Goal: Task Accomplishment & Management: Manage account settings

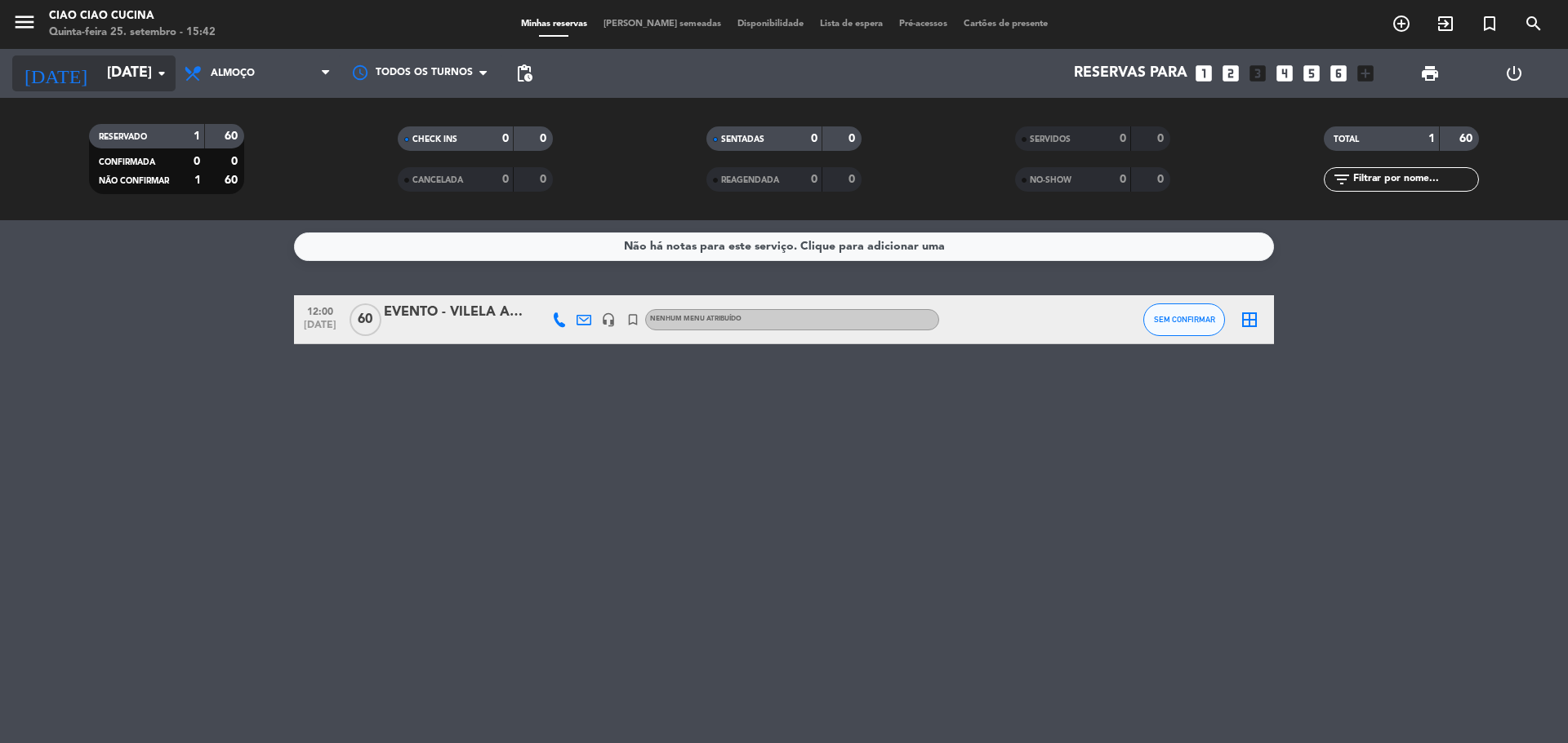
click at [135, 79] on input "[DATE]" at bounding box center [193, 73] width 189 height 33
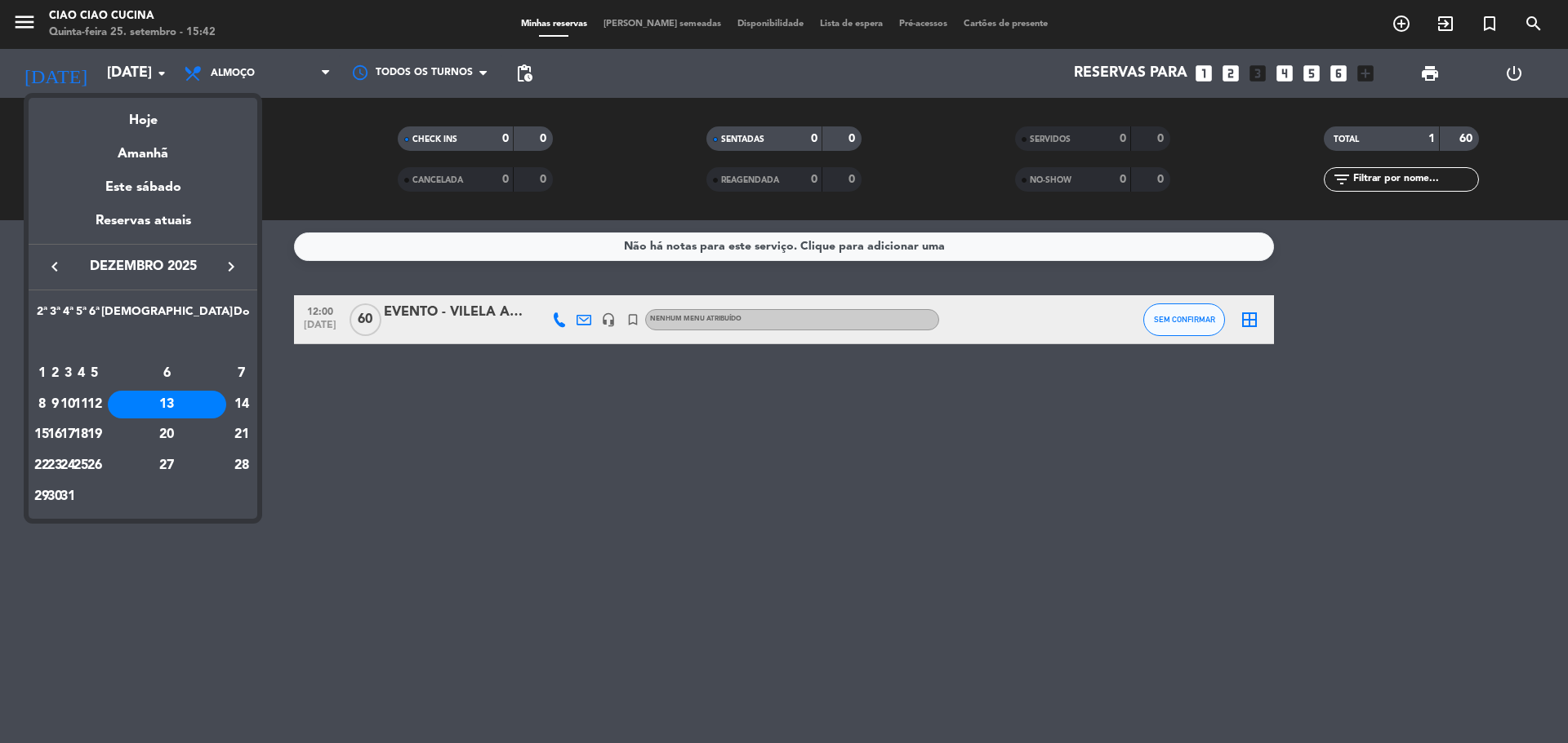
click at [423, 498] on div at bounding box center [784, 371] width 1568 height 743
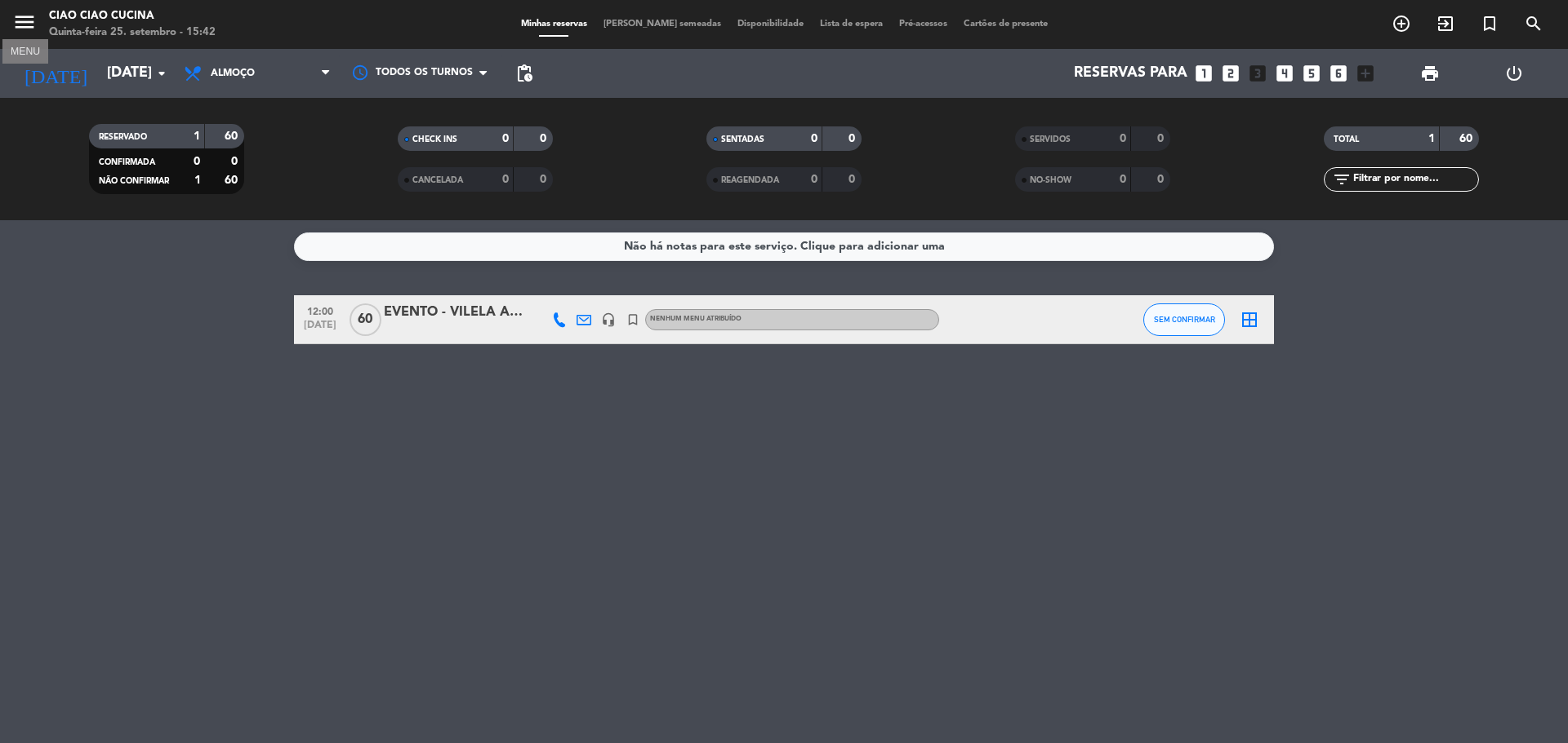
click at [23, 18] on icon "menu" at bounding box center [24, 22] width 24 height 24
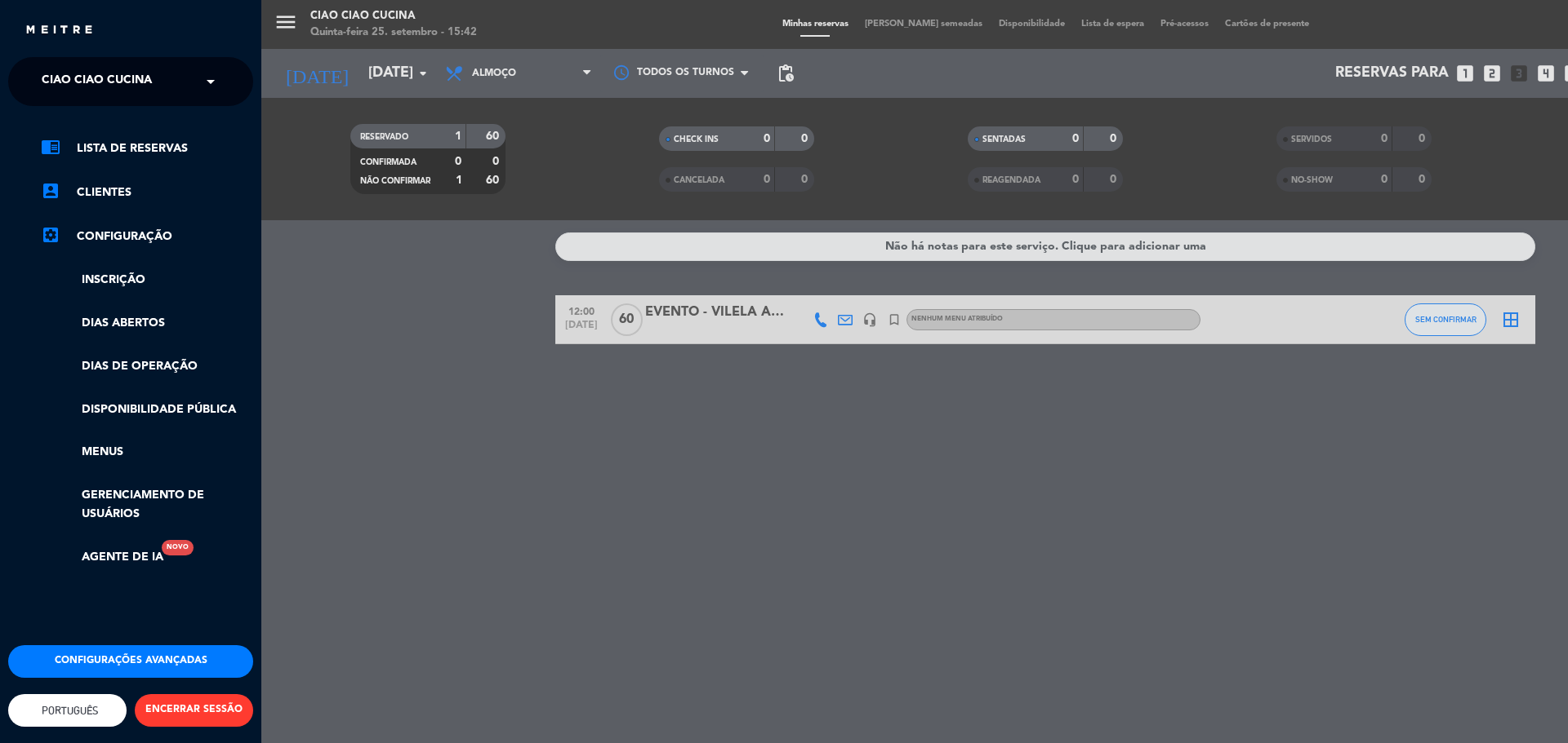
click at [359, 278] on div "menu Ciao Ciao Cucina Quinta-feira 25. setembro - 15:42 Minhas reservas Mesas s…" at bounding box center [1045, 371] width 1568 height 743
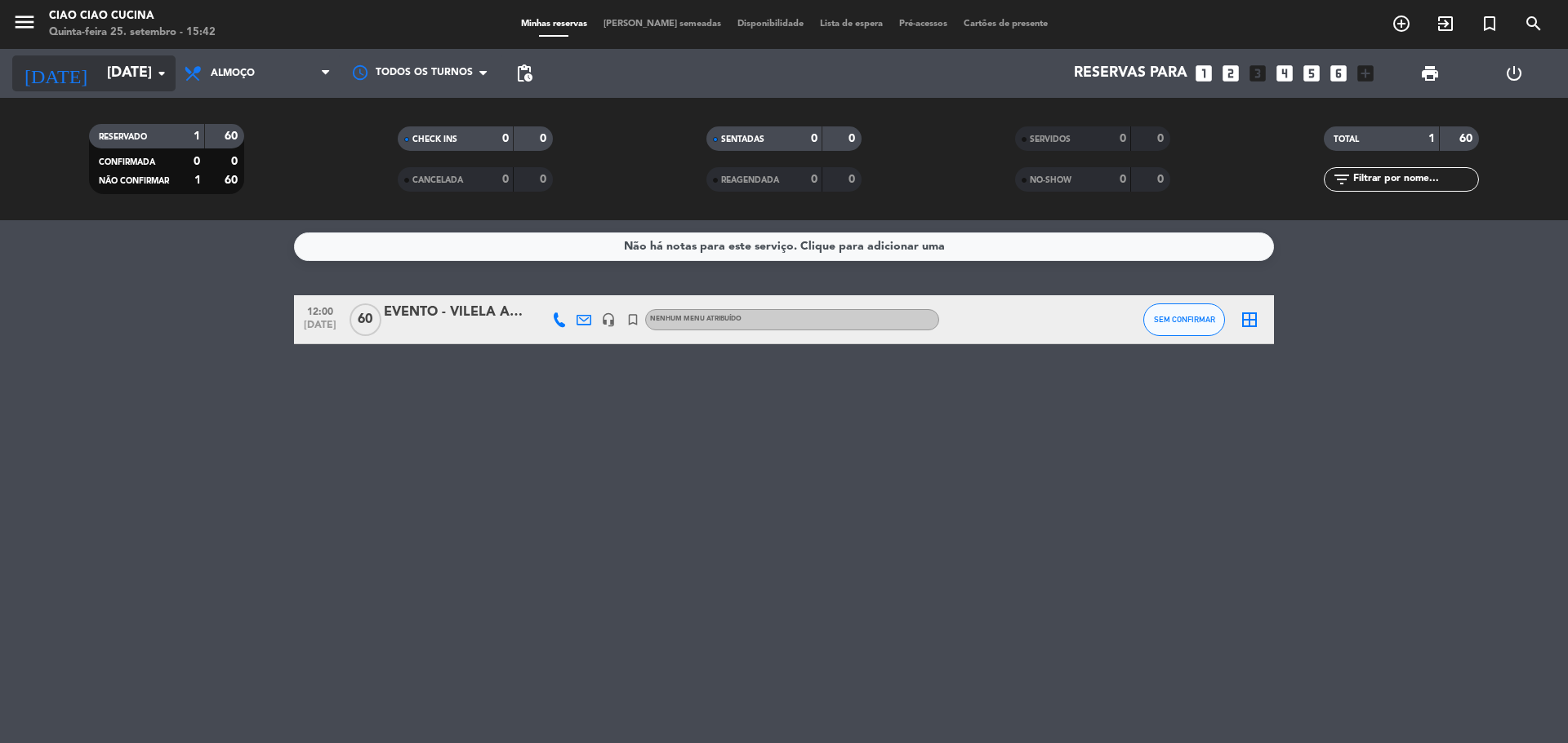
click at [155, 74] on icon "arrow_drop_down" at bounding box center [161, 73] width 20 height 20
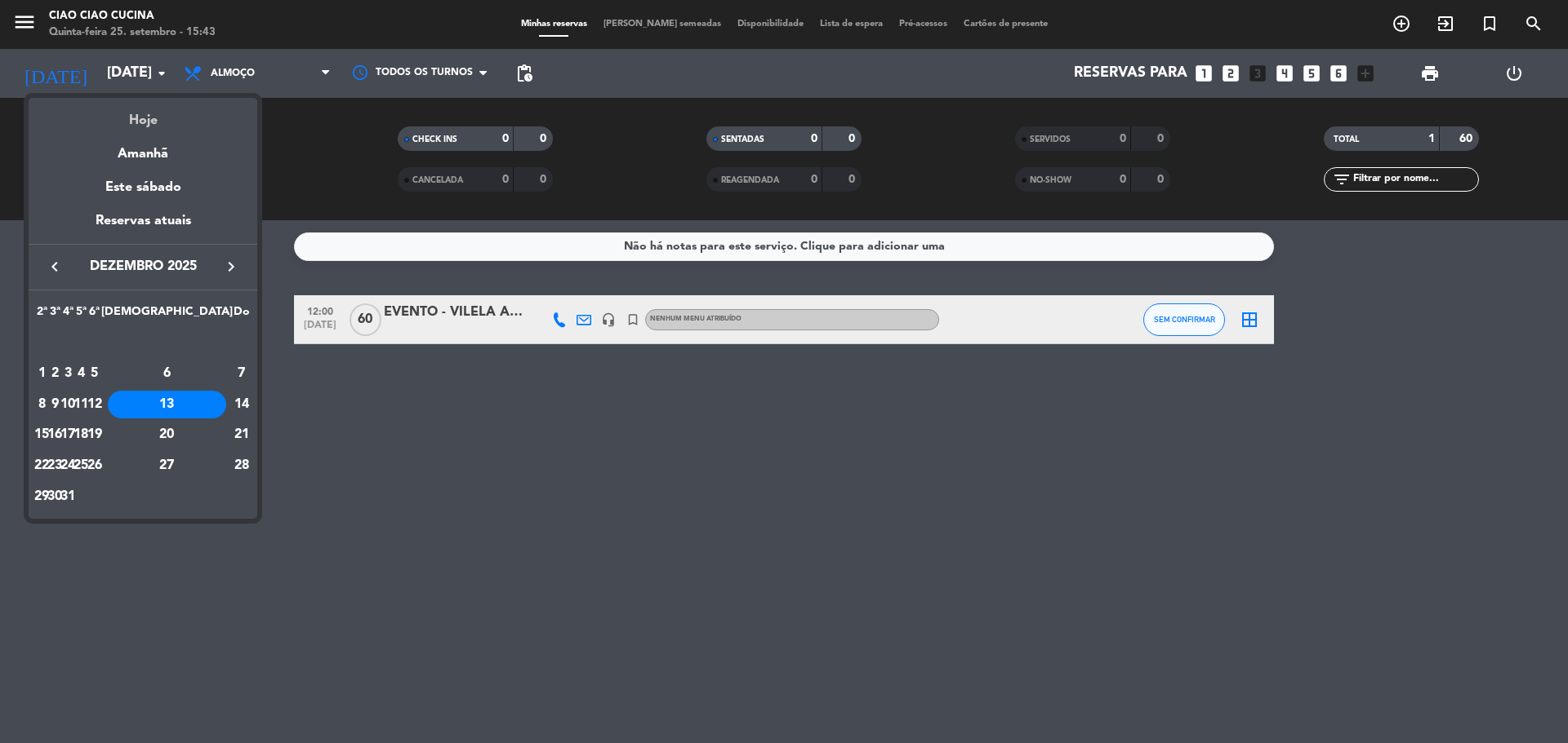
click at [122, 119] on div "Hoje" at bounding box center [142, 115] width 229 height 34
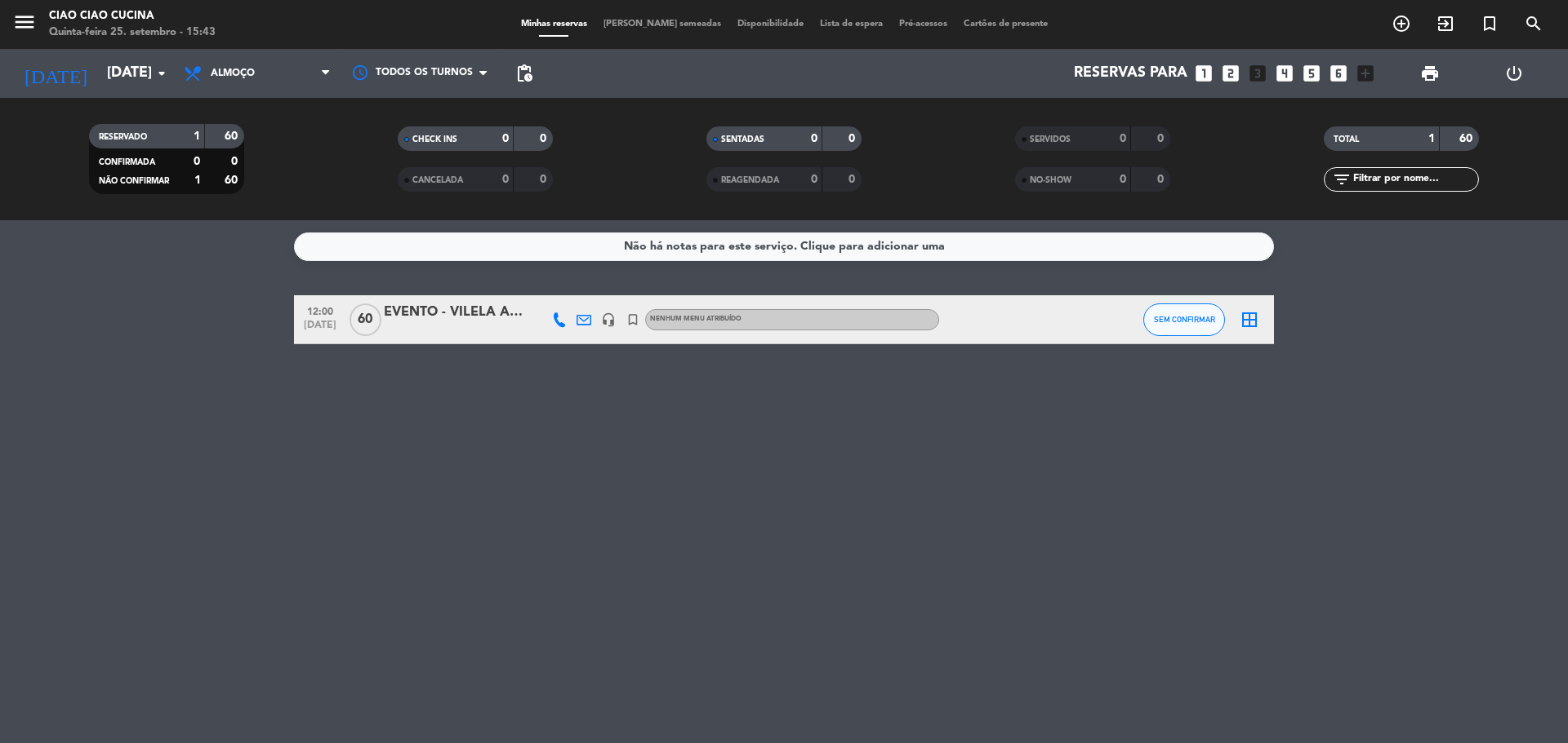
type input "Qui 25 set"
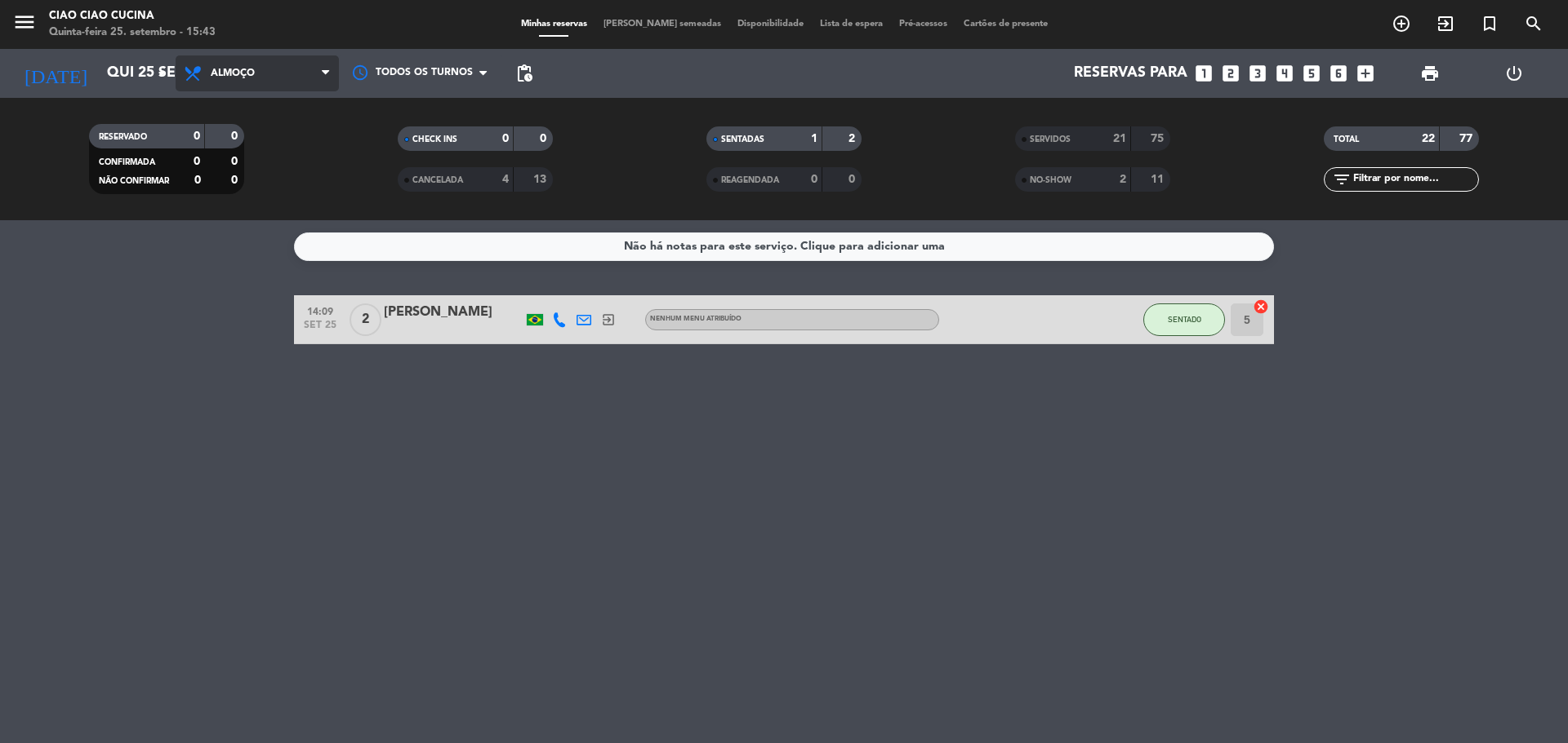
click at [260, 78] on span "Almoço" at bounding box center [256, 73] width 163 height 36
click at [245, 178] on div "menu Ciao Ciao Cucina Quinta-feira 25. setembro - 15:43 Minhas reservas Mesas s…" at bounding box center [784, 110] width 1568 height 220
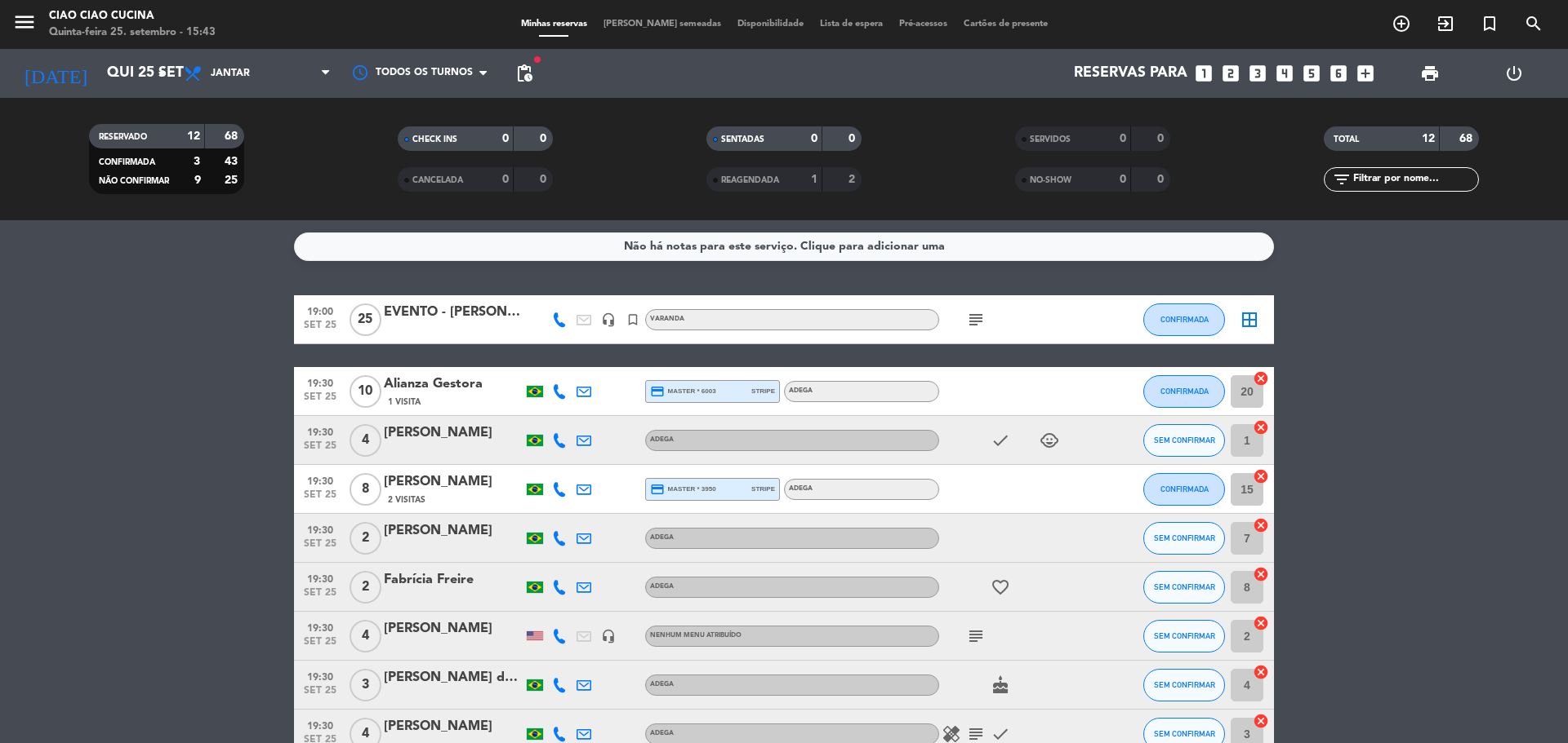
click at [442, 307] on div "EVENTO - [PERSON_NAME]" at bounding box center [452, 313] width 139 height 22
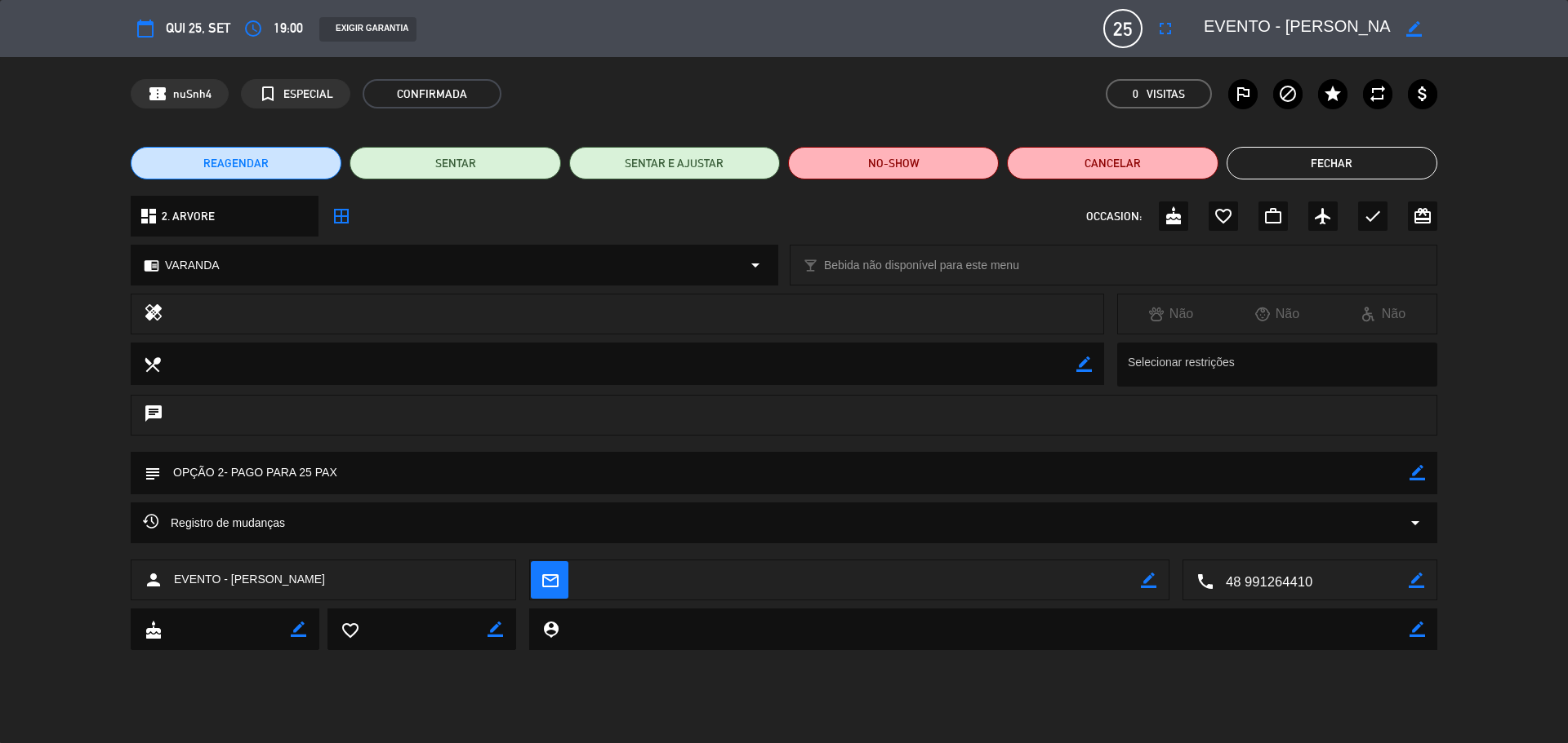
click at [1420, 476] on icon "border_color" at bounding box center [1417, 473] width 15 height 15
click at [229, 475] on textarea at bounding box center [785, 473] width 1249 height 41
type textarea "OPÇÃO 2- R4 370 - PAGO PARA 25 PAX"
click at [1061, 686] on div "calendar_today Qui 25, set access_time 19:00 EXIGIR GARANTIA 25 EVENTO - [PERSO…" at bounding box center [784, 371] width 1568 height 743
click at [312, 467] on textarea at bounding box center [785, 473] width 1249 height 41
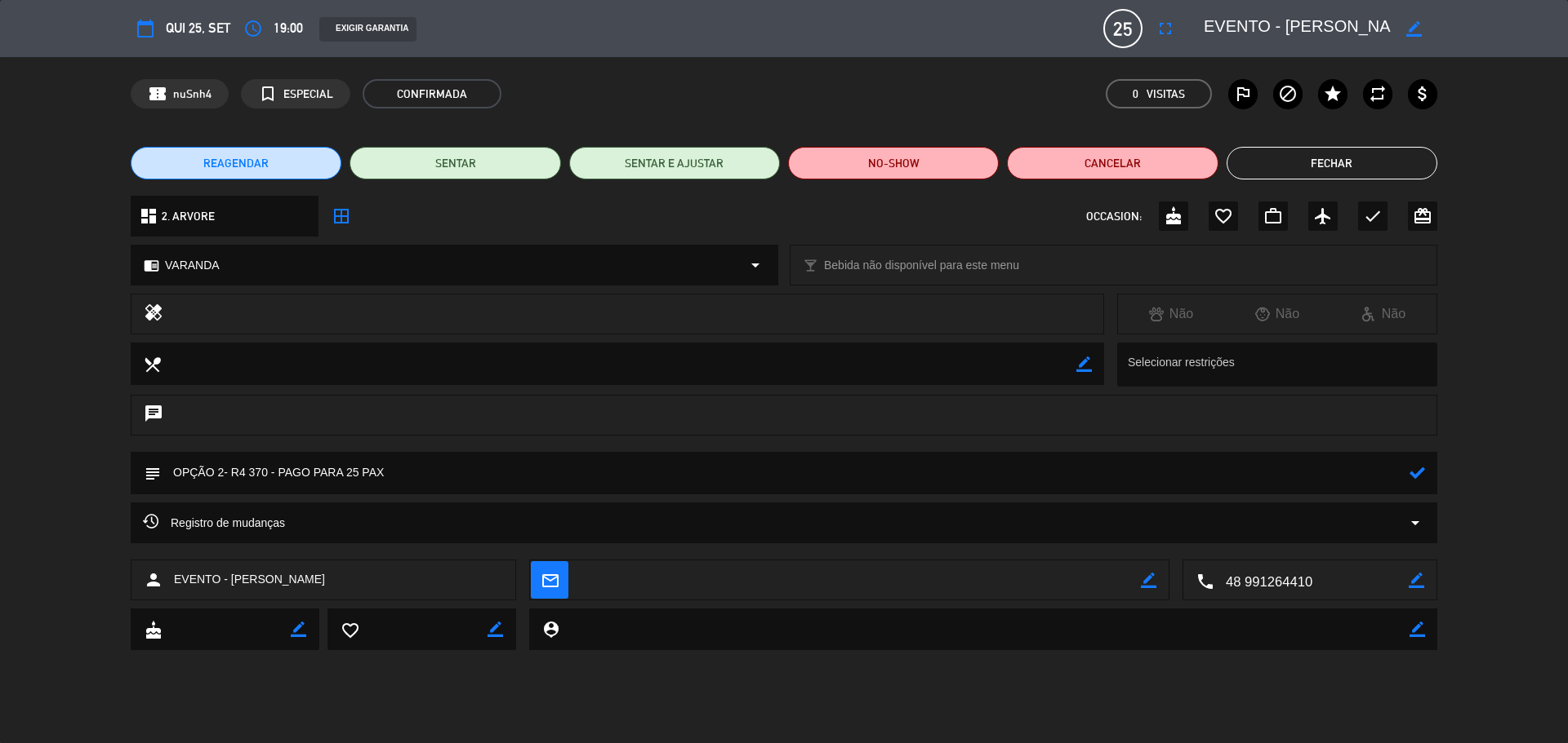
click at [312, 467] on textarea at bounding box center [785, 473] width 1249 height 41
click at [1417, 475] on icon at bounding box center [1417, 473] width 15 height 15
click at [1399, 163] on button "Fechar" at bounding box center [1331, 163] width 211 height 33
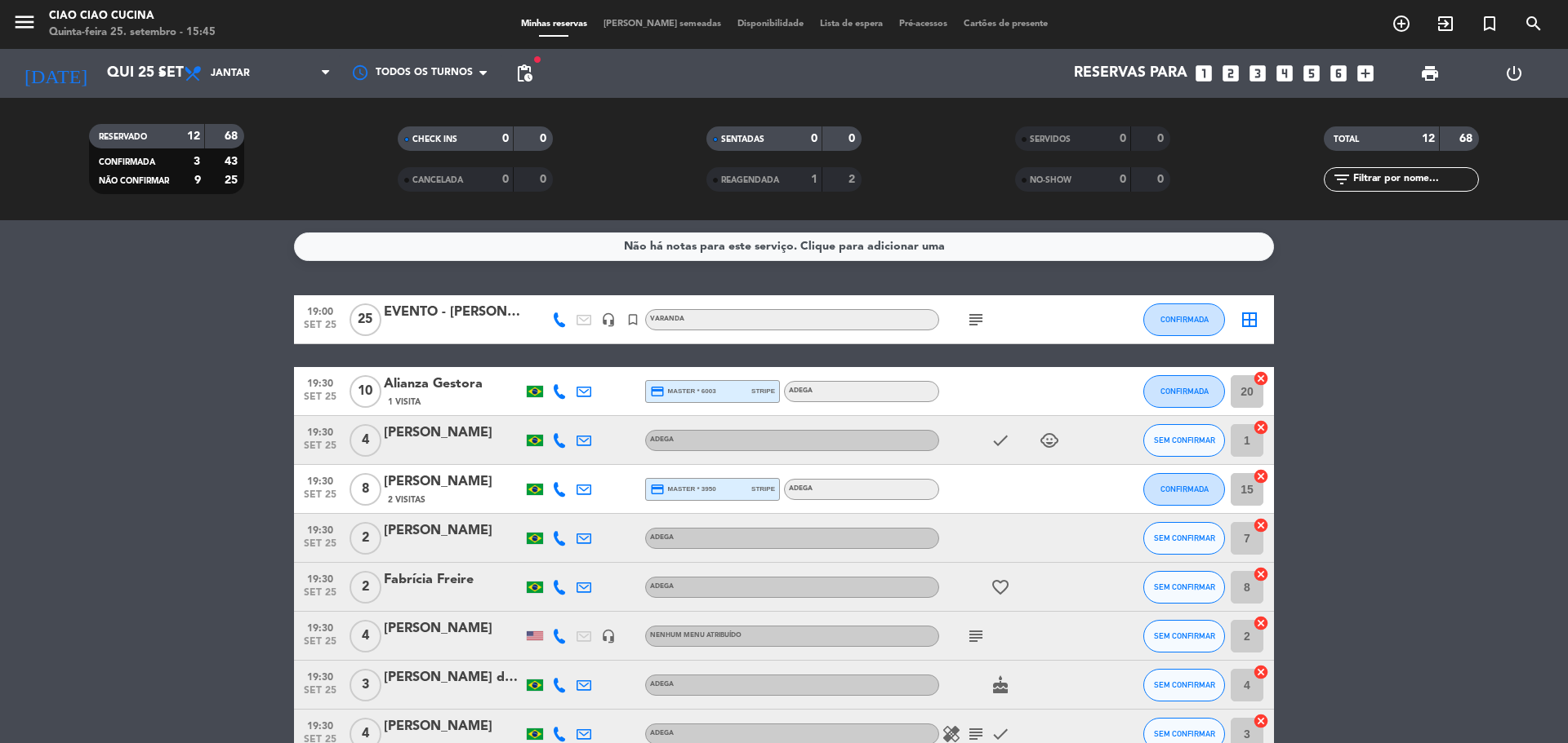
click at [1471, 423] on bookings-row "19:00 [DATE] EVENTO - [PERSON_NAME] headset_mic turned_in_not VARANDA subject C…" at bounding box center [784, 612] width 1568 height 633
click at [428, 309] on div "EVENTO - [PERSON_NAME]" at bounding box center [452, 313] width 139 height 22
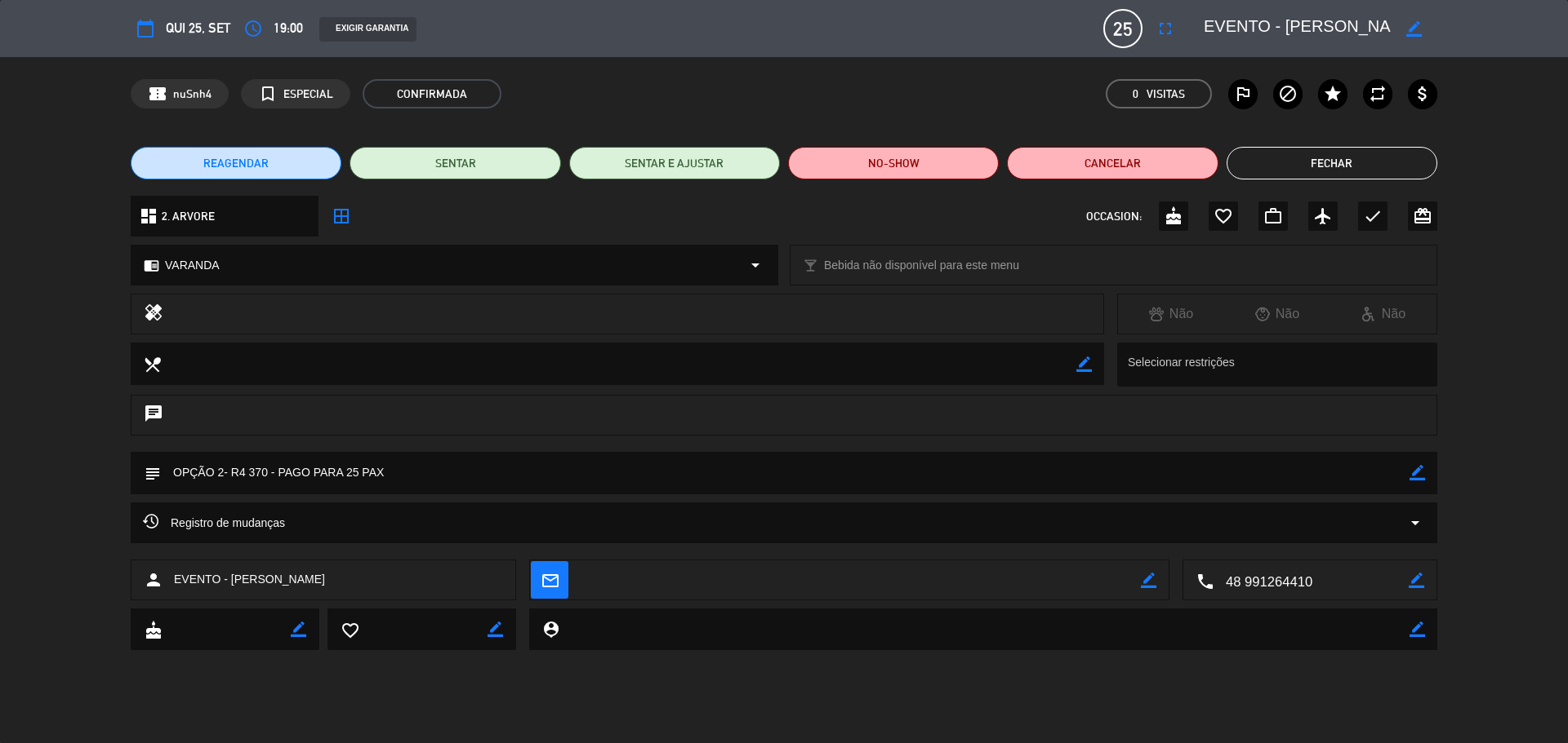
click at [1407, 162] on button "Fechar" at bounding box center [1331, 163] width 211 height 33
